Goal: Navigation & Orientation: Find specific page/section

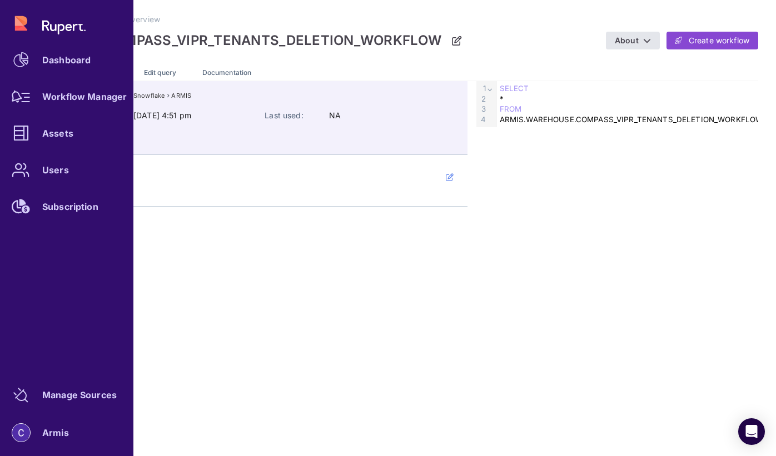
click at [22, 15] on div "Dashboard Workflow Manager Assets Users Subscription" at bounding box center [66, 115] width 124 height 217
click at [72, 33] on div "Dashboard Workflow Manager Assets Users Subscription" at bounding box center [66, 115] width 124 height 217
click at [72, 26] on div "Dashboard Workflow Manager Assets Users Subscription" at bounding box center [66, 115] width 124 height 217
click at [64, 61] on div "Dashboard" at bounding box center [66, 60] width 48 height 7
